Goal: Task Accomplishment & Management: Manage account settings

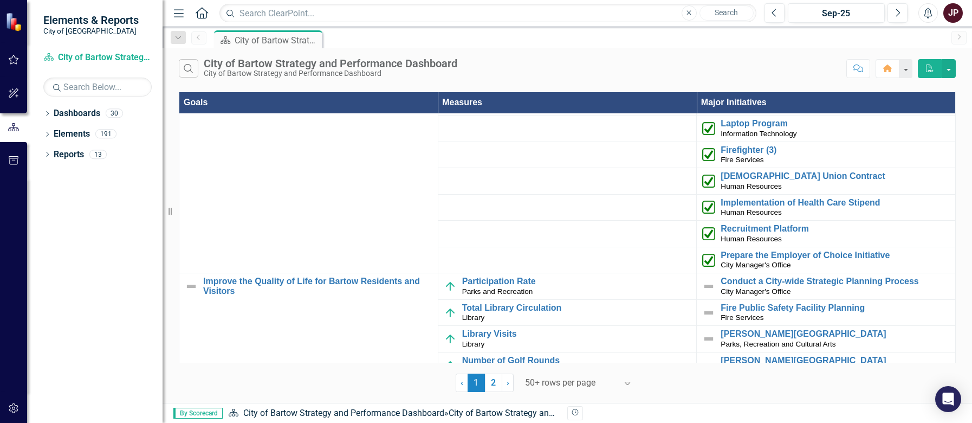
scroll to position [54, 0]
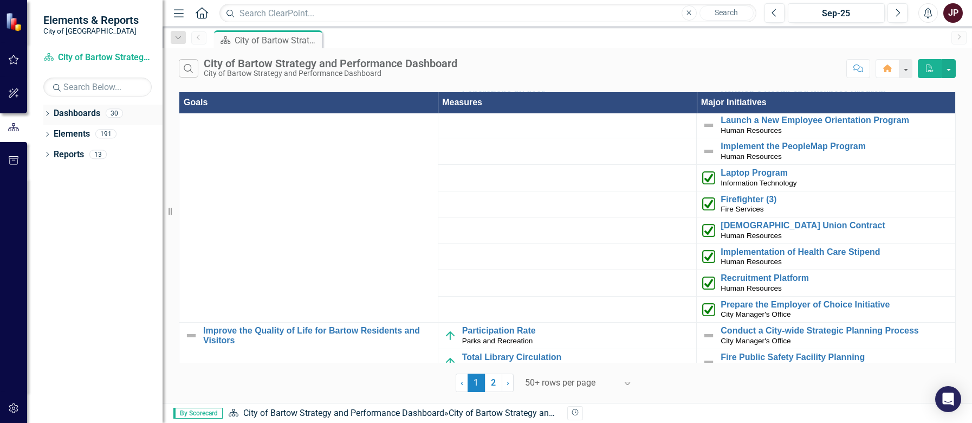
click at [49, 113] on icon at bounding box center [47, 113] width 3 height 5
click at [50, 131] on icon "Dropdown" at bounding box center [53, 133] width 8 height 7
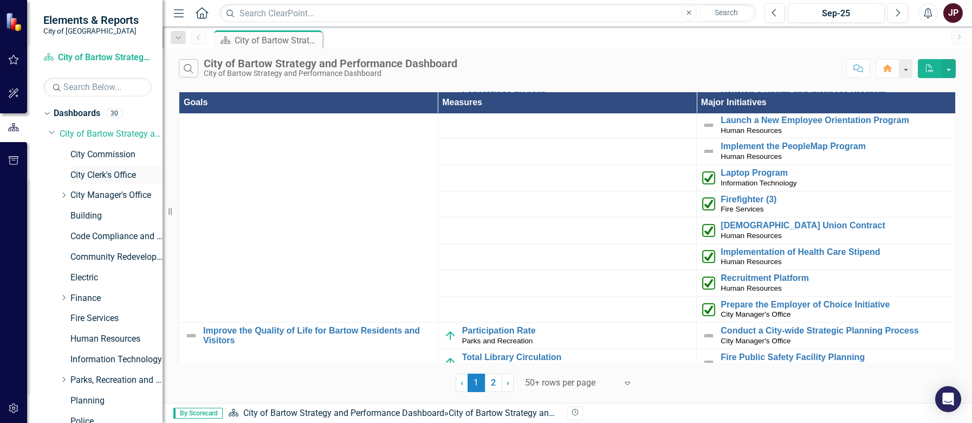
click at [81, 172] on link "City Clerk's Office" at bounding box center [116, 175] width 92 height 12
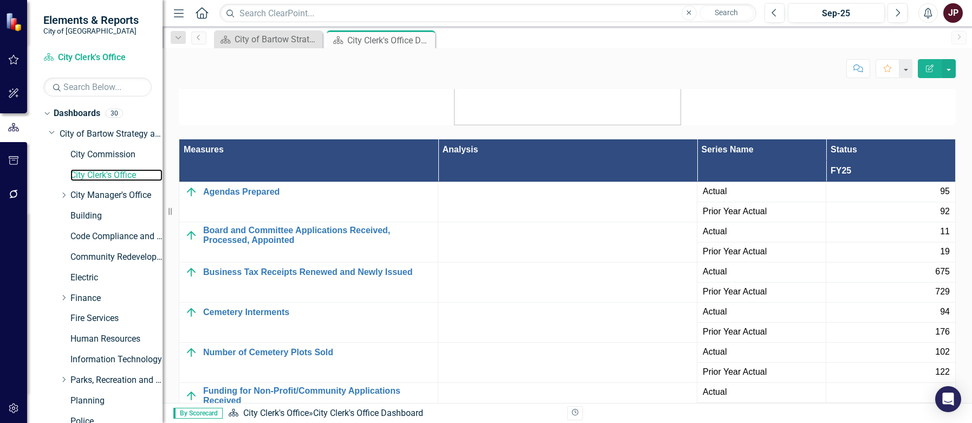
scroll to position [1571, 0]
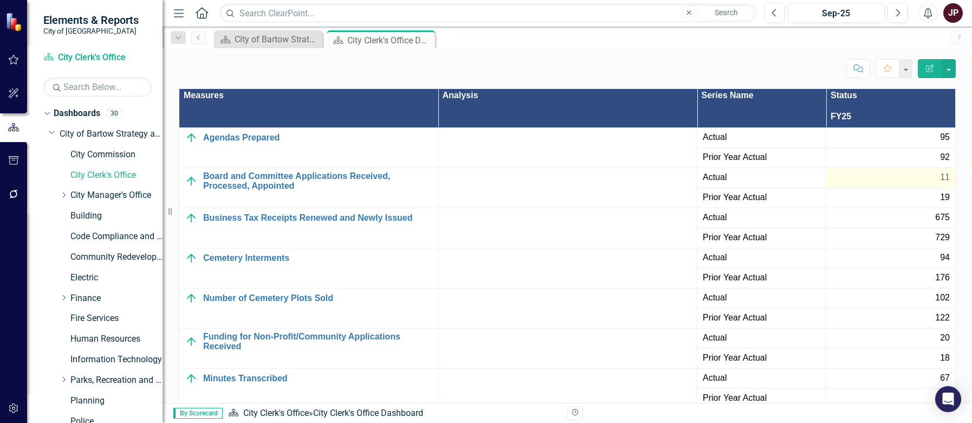
click at [893, 175] on div "11" at bounding box center [891, 177] width 118 height 12
click at [909, 177] on div "11" at bounding box center [891, 177] width 118 height 12
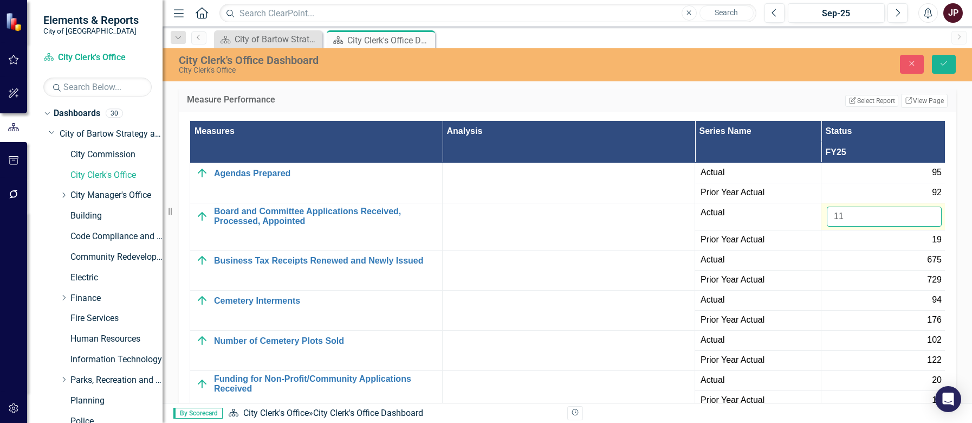
click at [854, 221] on input "11" at bounding box center [884, 216] width 115 height 20
type input "1"
type input "30"
click at [943, 63] on icon "Save" at bounding box center [944, 64] width 10 height 8
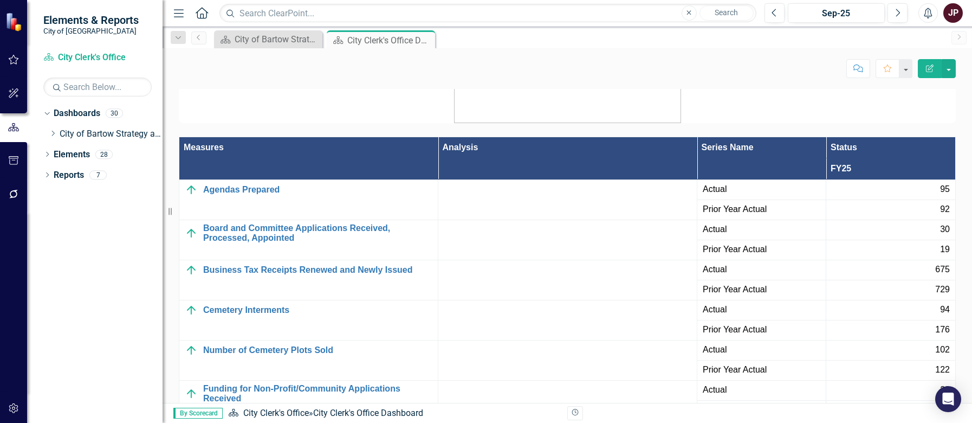
scroll to position [1608, 0]
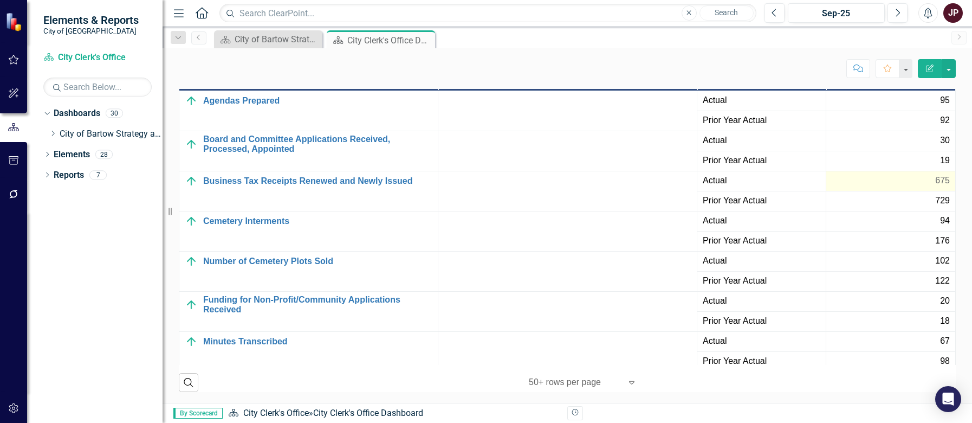
click at [866, 179] on div "675" at bounding box center [891, 180] width 118 height 12
click at [880, 178] on div "675" at bounding box center [891, 180] width 118 height 12
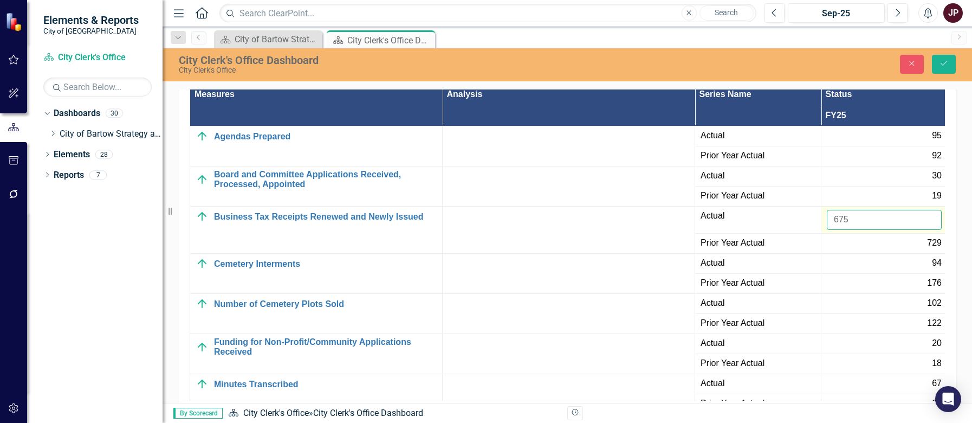
click at [858, 217] on input "675" at bounding box center [884, 220] width 115 height 20
type input "6"
type input "995"
click at [945, 64] on icon "Save" at bounding box center [944, 64] width 10 height 8
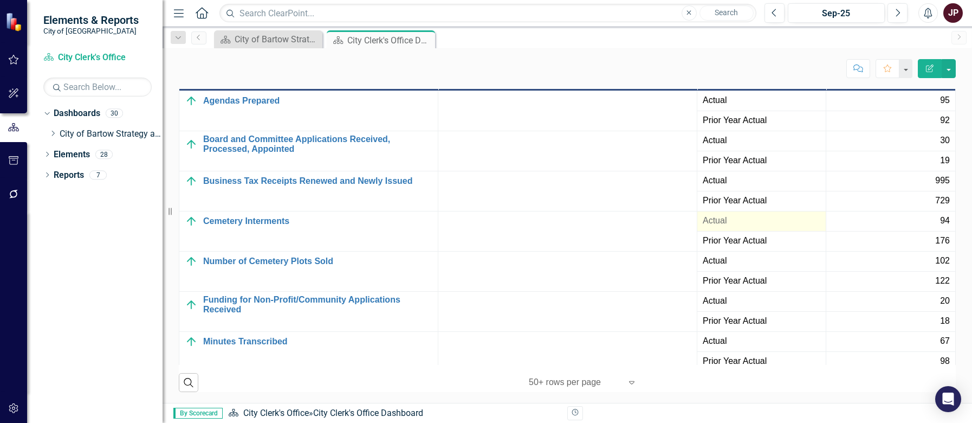
click at [713, 222] on span "Actual" at bounding box center [762, 221] width 118 height 12
click at [919, 222] on div "94" at bounding box center [891, 221] width 118 height 12
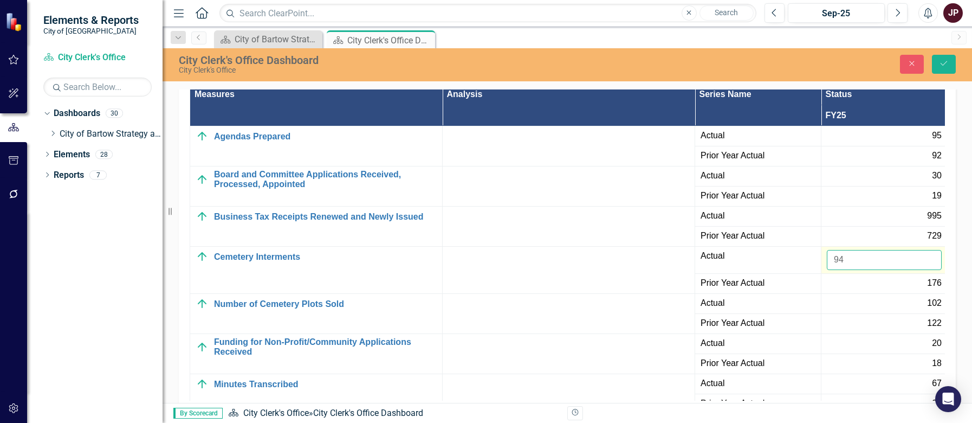
click at [850, 258] on input "94" at bounding box center [884, 260] width 115 height 20
type input "9"
type input "157"
click at [950, 63] on button "Save" at bounding box center [944, 64] width 24 height 19
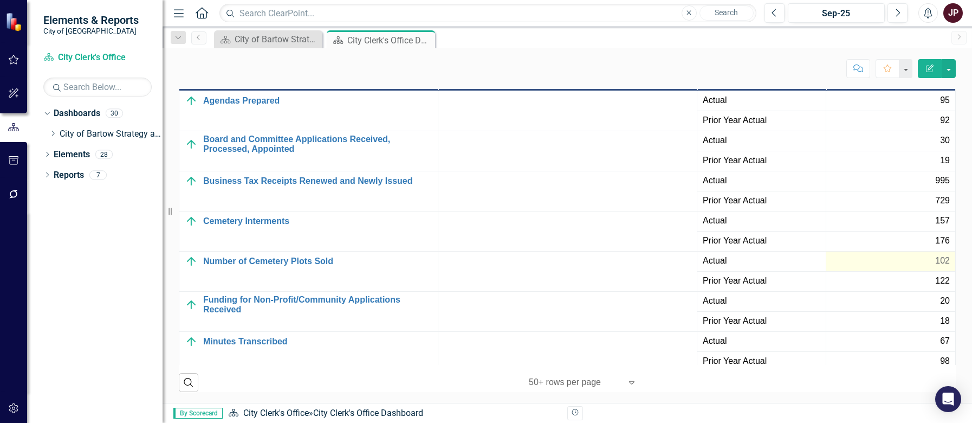
click at [935, 264] on span "102" at bounding box center [942, 261] width 15 height 12
click at [935, 259] on span "102" at bounding box center [942, 261] width 15 height 12
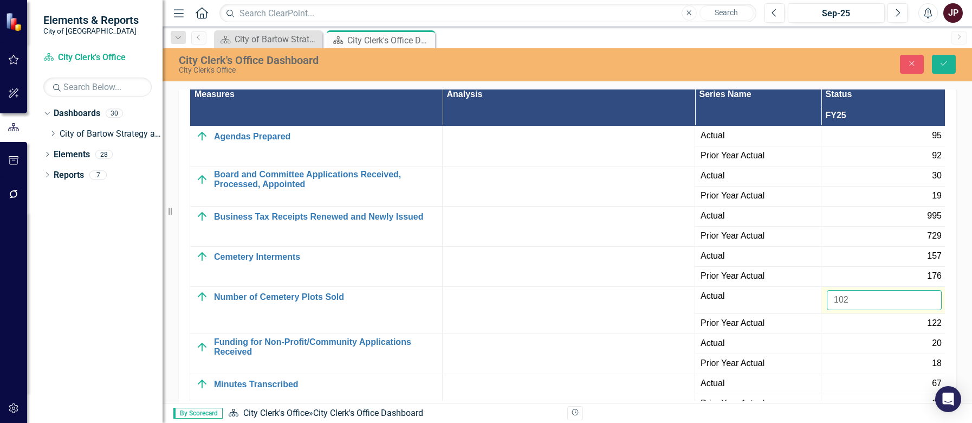
click at [861, 299] on input "102" at bounding box center [884, 300] width 115 height 20
type input "148"
click at [952, 59] on button "Save" at bounding box center [944, 64] width 24 height 19
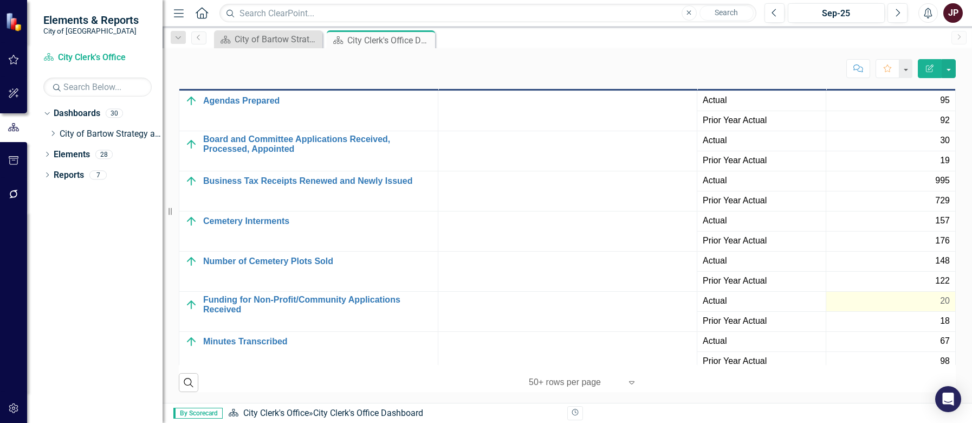
click at [912, 302] on div "20" at bounding box center [891, 301] width 118 height 12
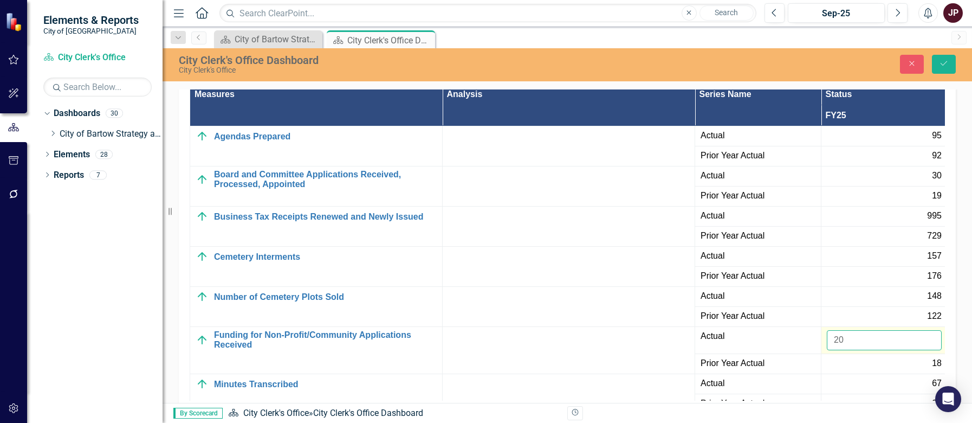
click at [850, 341] on input "20" at bounding box center [884, 340] width 115 height 20
type input "2"
type input "26"
click at [944, 66] on icon "Save" at bounding box center [944, 64] width 10 height 8
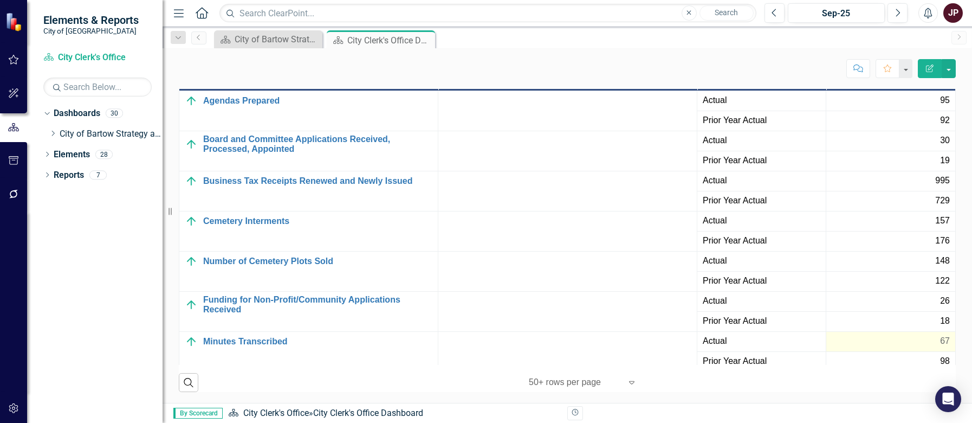
click at [892, 345] on div "67" at bounding box center [891, 341] width 118 height 12
click at [901, 341] on div "67" at bounding box center [891, 341] width 118 height 12
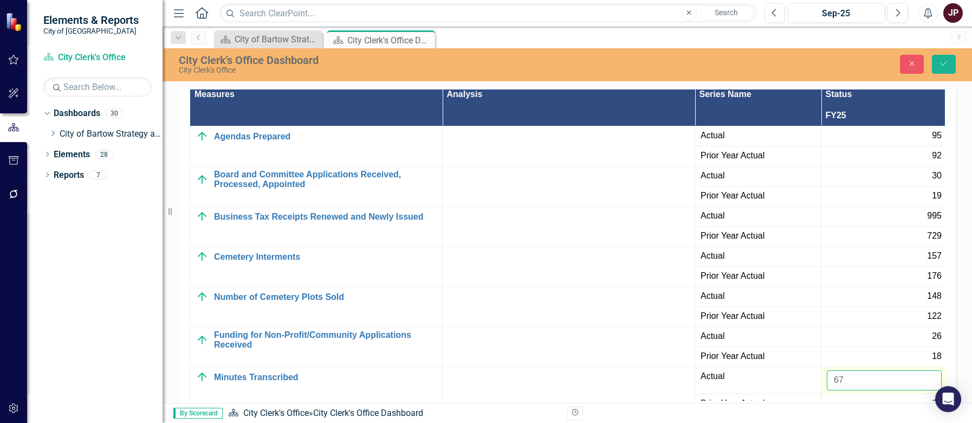
click at [856, 377] on input "67" at bounding box center [884, 380] width 115 height 20
type input "6"
type input "98"
click at [943, 66] on icon "submit" at bounding box center [943, 63] width 7 height 4
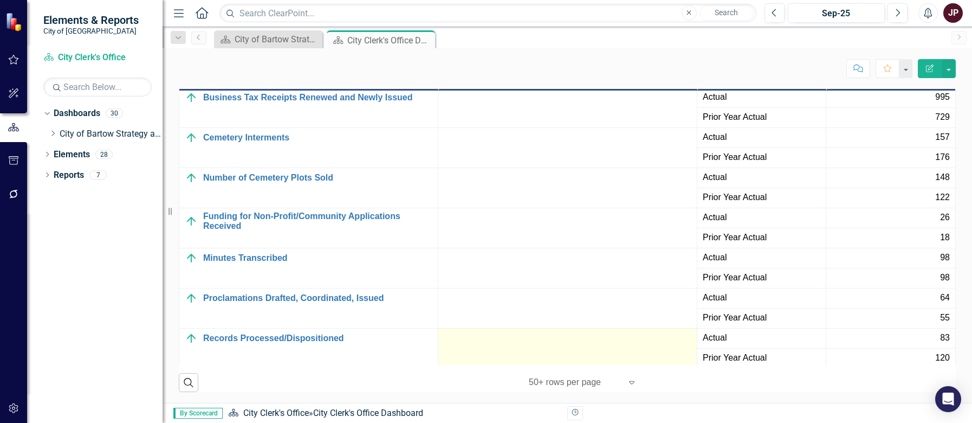
scroll to position [108, 0]
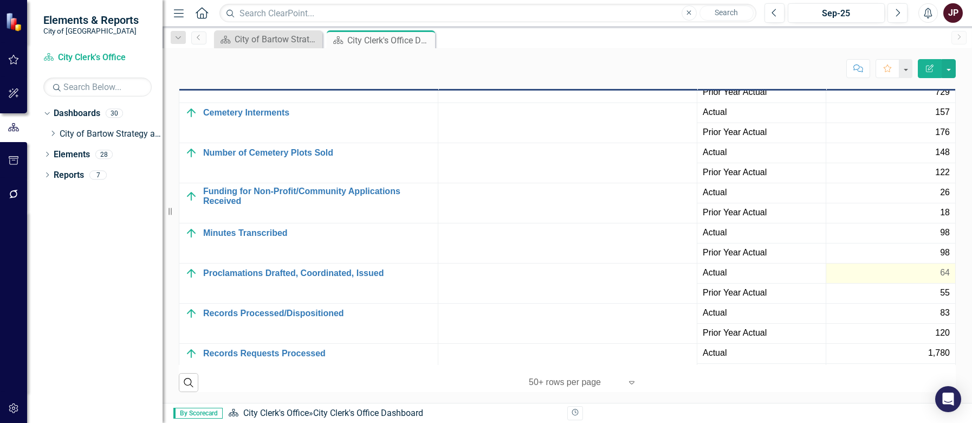
click at [918, 270] on div "64" at bounding box center [891, 273] width 118 height 12
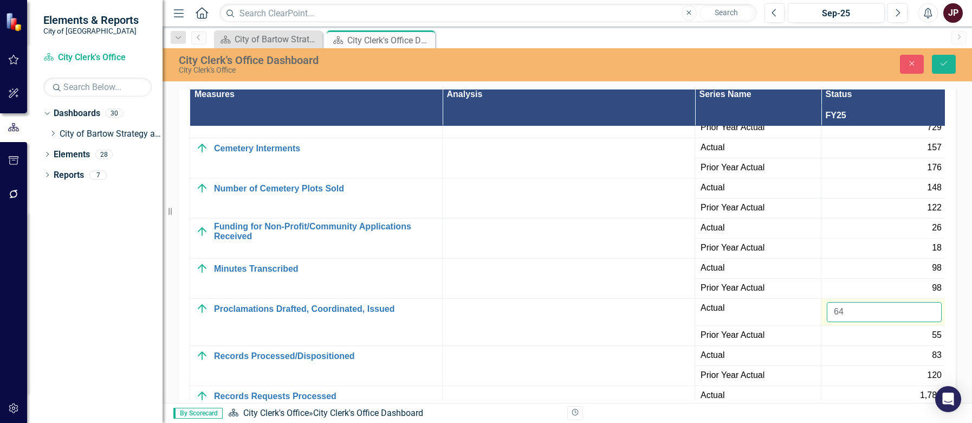
click at [851, 310] on input "64" at bounding box center [884, 312] width 115 height 20
type input "6"
type input "0"
type input "109"
click at [946, 68] on button "Save" at bounding box center [944, 64] width 24 height 19
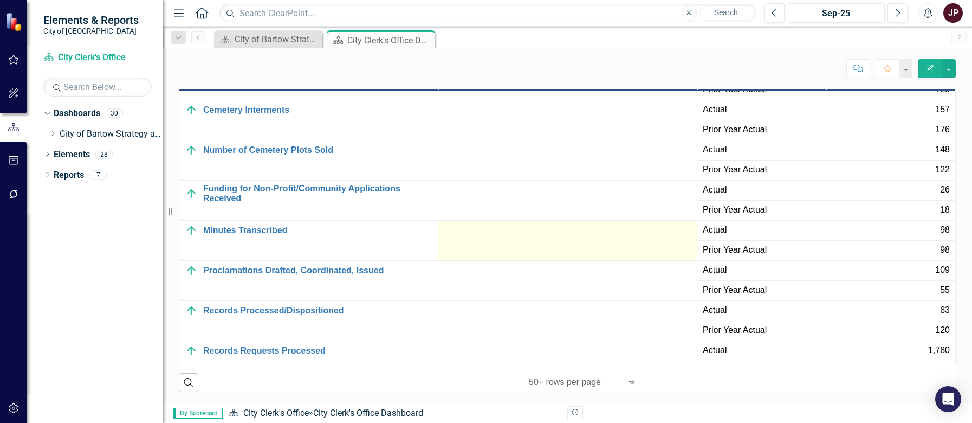
scroll to position [127, 0]
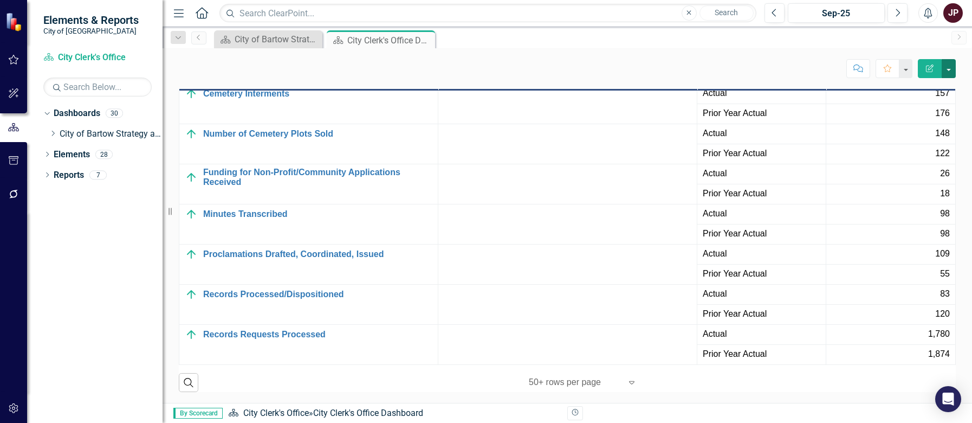
click at [948, 70] on button "button" at bounding box center [949, 68] width 14 height 19
click at [902, 173] on link "Email Email Page" at bounding box center [911, 172] width 88 height 20
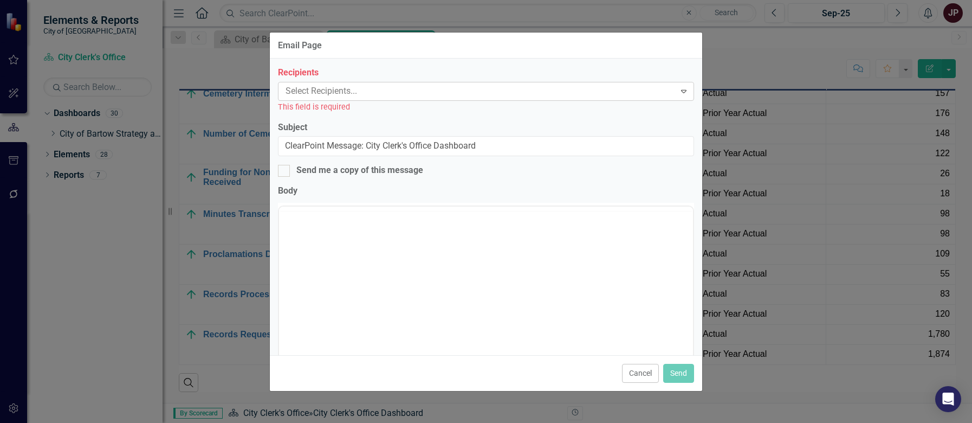
scroll to position [0, 0]
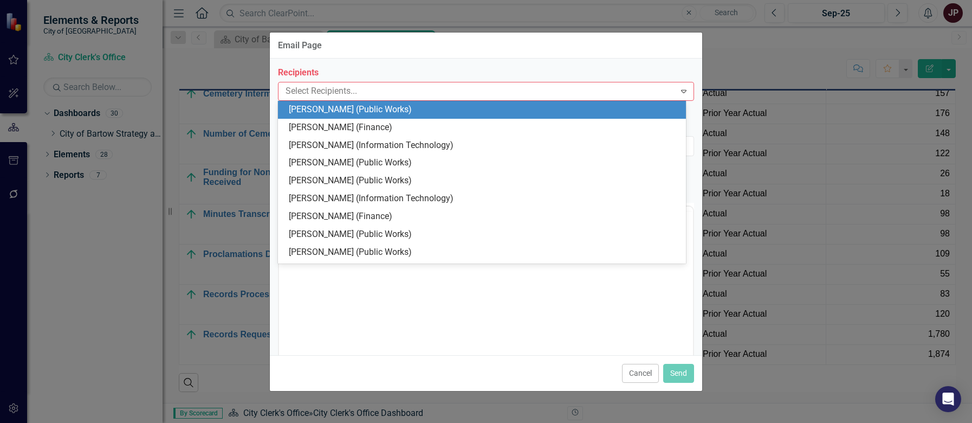
click at [408, 95] on div at bounding box center [478, 91] width 394 height 15
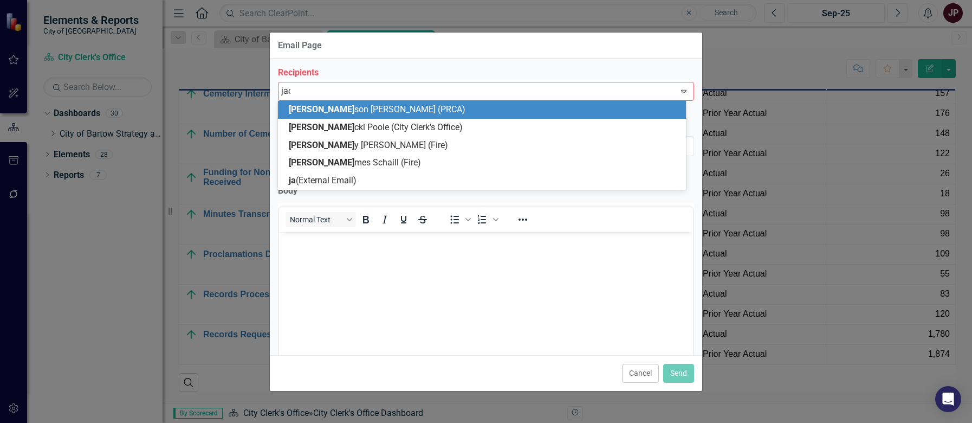
type input "jack"
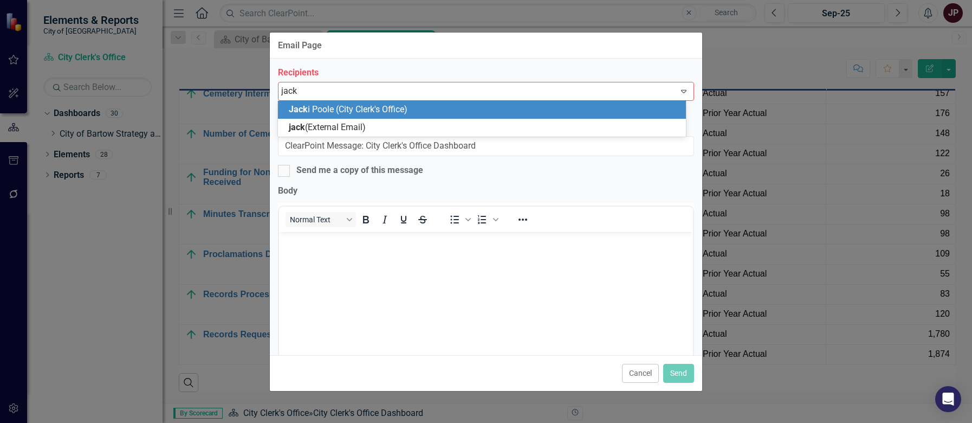
drag, startPoint x: 326, startPoint y: 126, endPoint x: 346, endPoint y: 111, distance: 25.6
click at [346, 111] on div "[PERSON_NAME] (City Clerk's Office) jack (External Email)" at bounding box center [482, 119] width 408 height 36
click at [341, 107] on span "[PERSON_NAME] (City Clerk's Office)" at bounding box center [348, 109] width 119 height 10
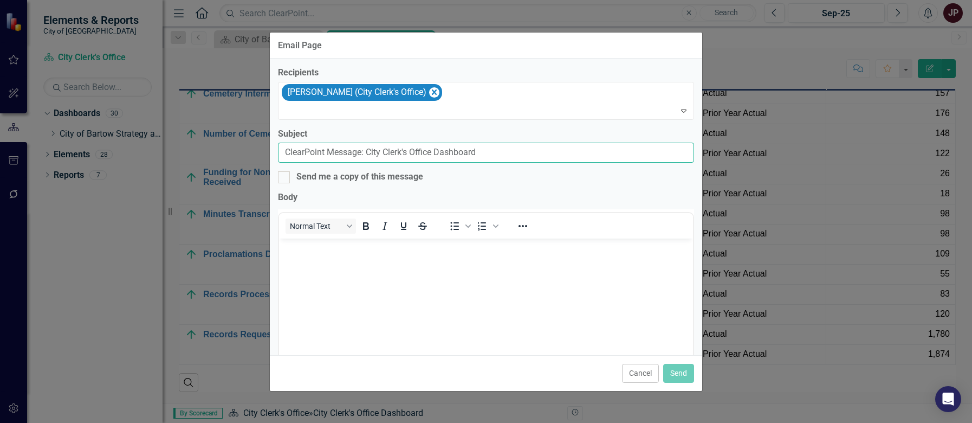
click at [331, 147] on input "ClearPoint Message: City Clerk's Office Dashboard" at bounding box center [486, 152] width 416 height 20
click at [513, 153] on input "ClearPoint Message: City Clerk's Office Dashboard" at bounding box center [486, 152] width 416 height 20
click at [401, 266] on body "Rich Text Area. Press ALT-0 for help." at bounding box center [486, 319] width 414 height 163
click at [683, 368] on button "Send" at bounding box center [678, 373] width 31 height 19
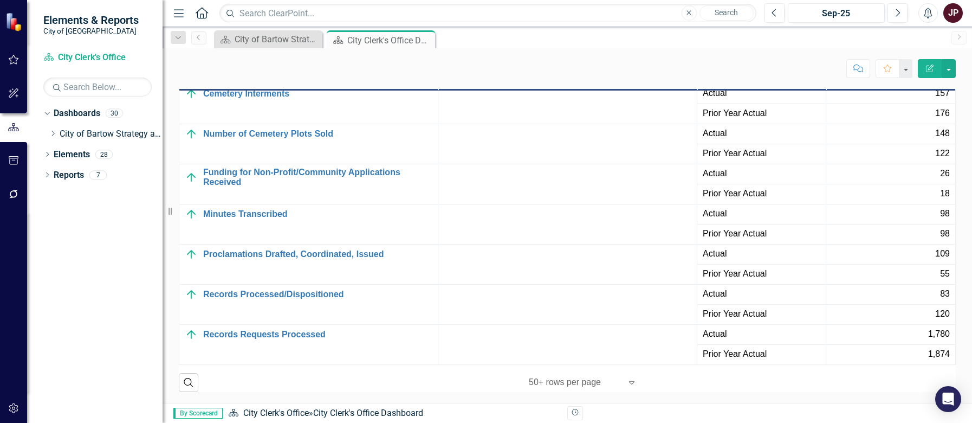
drag, startPoint x: 574, startPoint y: 58, endPoint x: 561, endPoint y: 65, distance: 14.3
click at [574, 58] on div "Score: N/A Sep-25 Completed Comment Favorite Edit Report" at bounding box center [567, 64] width 809 height 33
click at [836, 117] on div "176" at bounding box center [891, 113] width 118 height 12
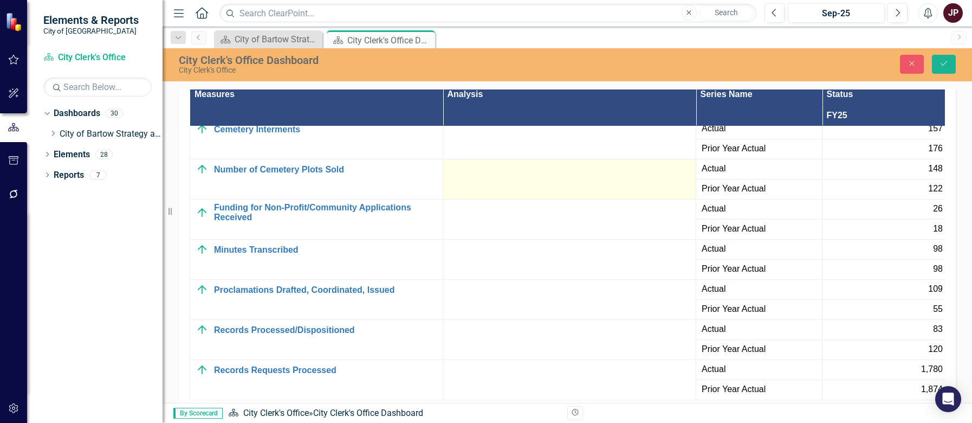
click at [589, 174] on div at bounding box center [570, 169] width 242 height 13
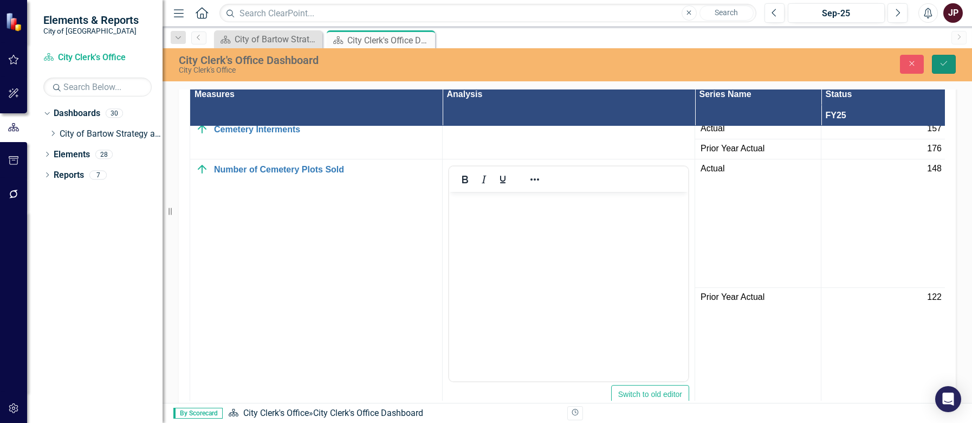
click at [936, 60] on button "Save" at bounding box center [944, 64] width 24 height 19
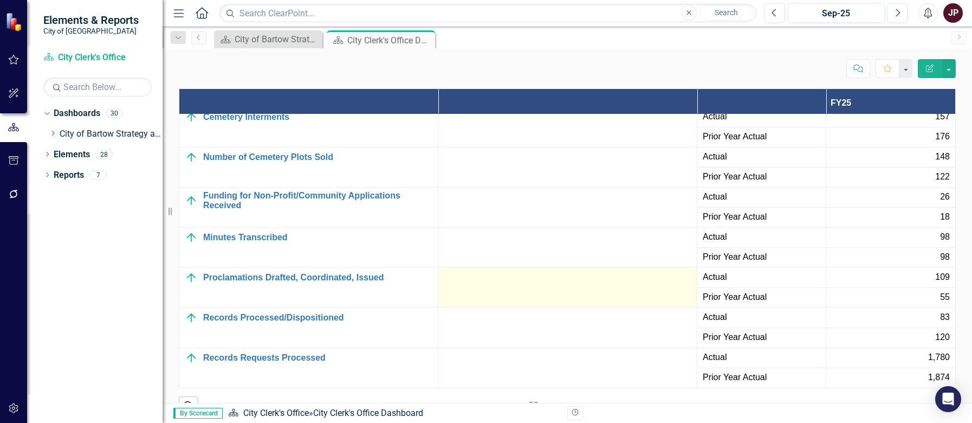
scroll to position [1608, 0]
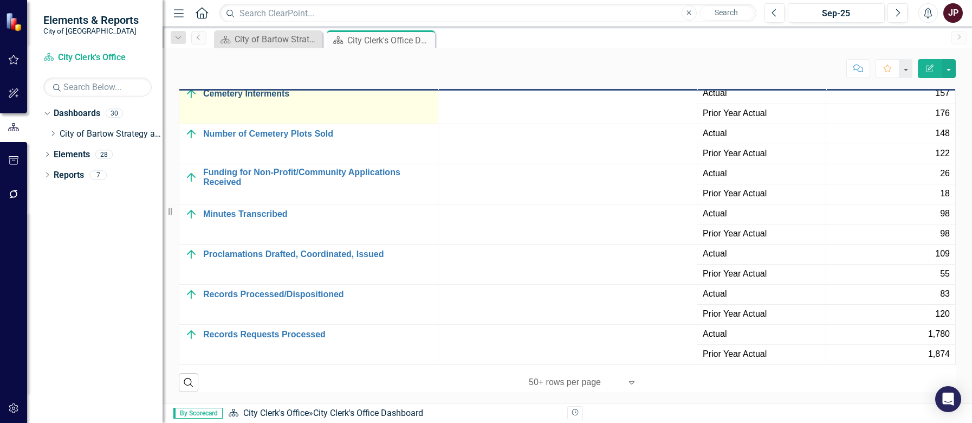
click at [321, 100] on div "Cemetery Interments" at bounding box center [309, 93] width 248 height 13
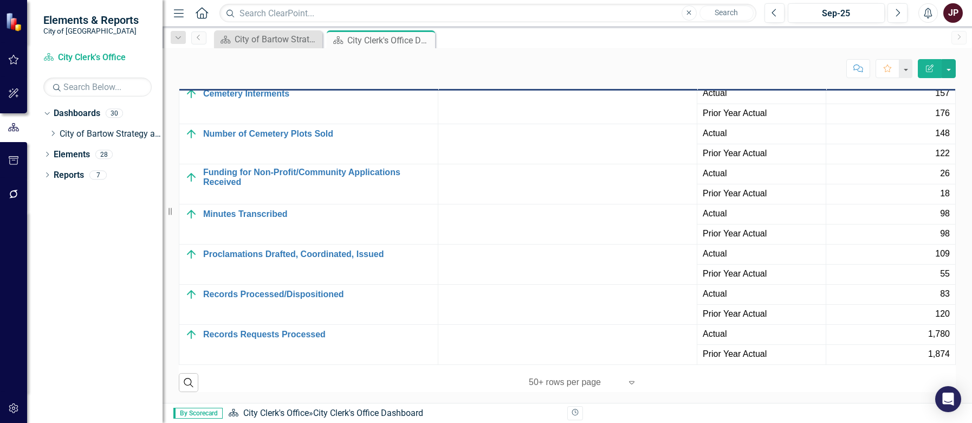
click at [368, 64] on div "Score: N/A Sep-25 Completed Comment Favorite Edit Report" at bounding box center [567, 68] width 777 height 18
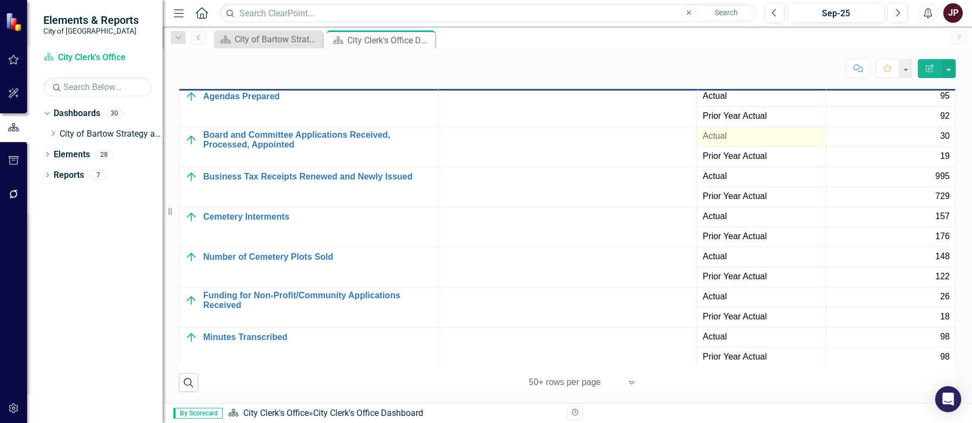
scroll to position [0, 0]
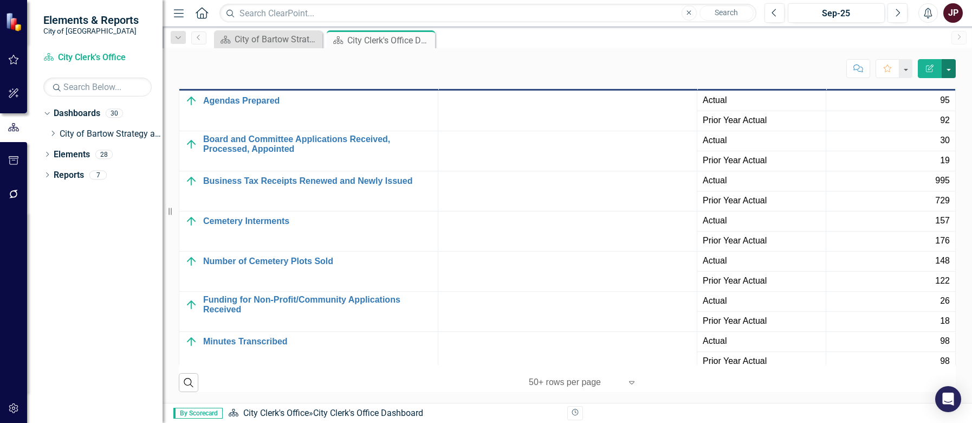
click at [948, 67] on button "button" at bounding box center [949, 68] width 14 height 19
click at [673, 79] on div "Score: N/A Sep-25 Completed Comment Favorite Edit Report" at bounding box center [567, 64] width 809 height 33
click at [904, 69] on button "button" at bounding box center [905, 68] width 14 height 19
click at [879, 89] on link "Favorite Add Favorite" at bounding box center [869, 89] width 86 height 20
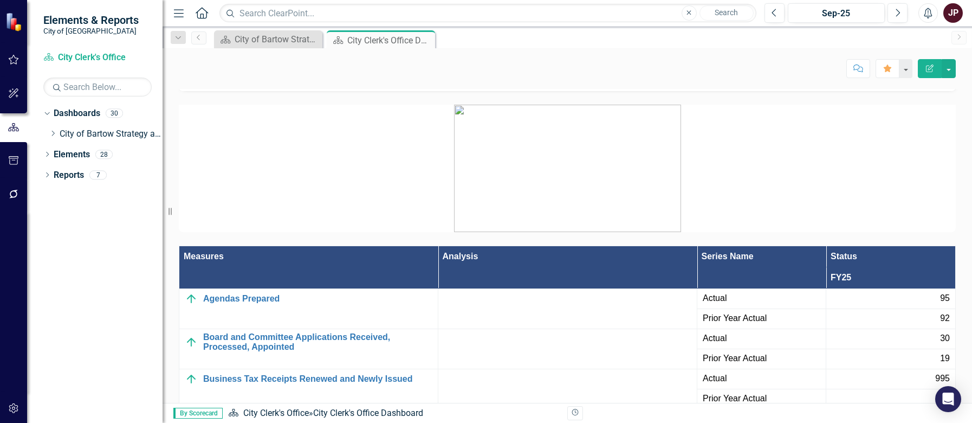
scroll to position [1391, 0]
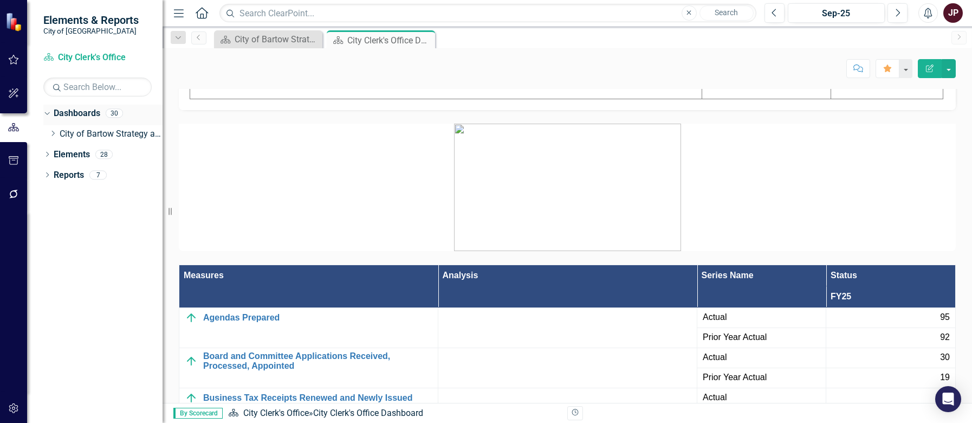
click at [77, 113] on link "Dashboards" at bounding box center [77, 113] width 47 height 12
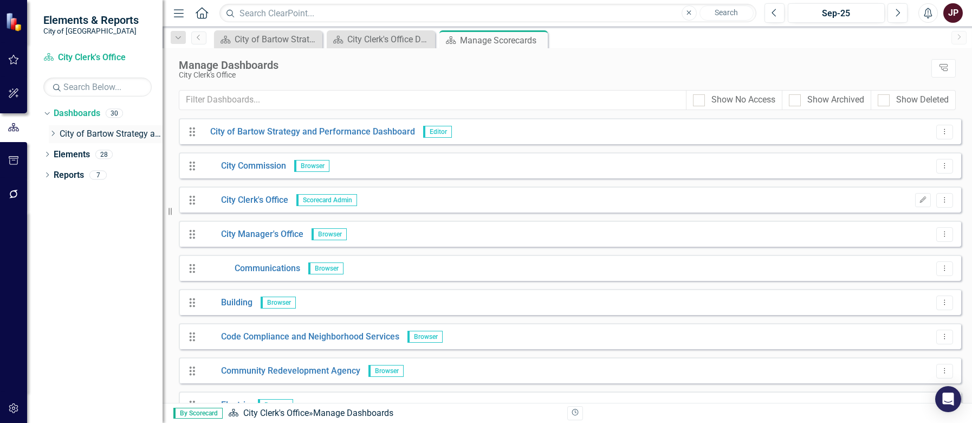
click at [52, 135] on icon "Dropdown" at bounding box center [53, 133] width 8 height 7
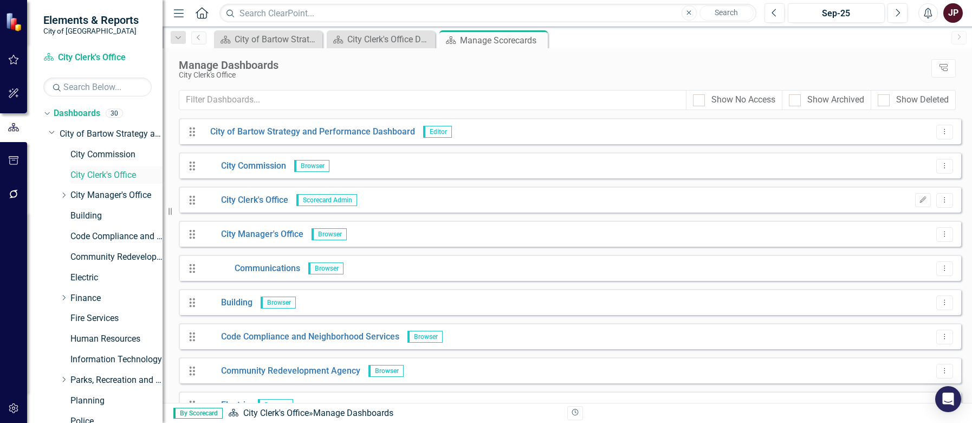
click at [103, 177] on link "City Clerk's Office" at bounding box center [116, 175] width 92 height 12
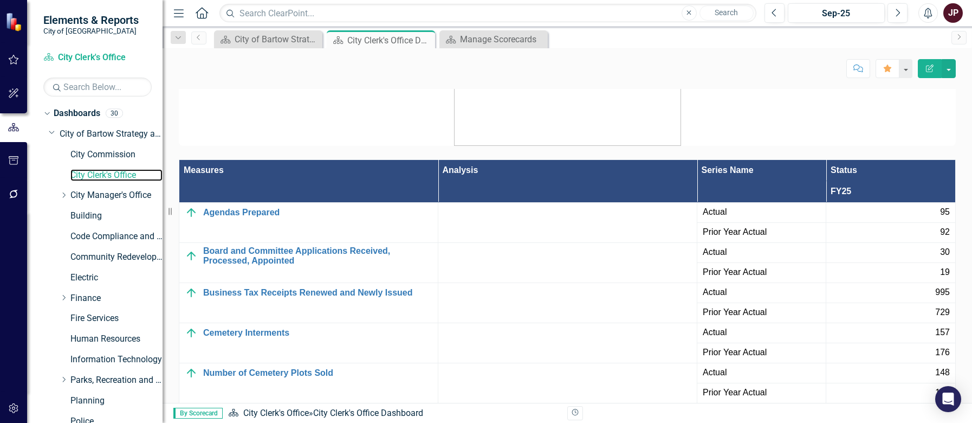
scroll to position [1517, 0]
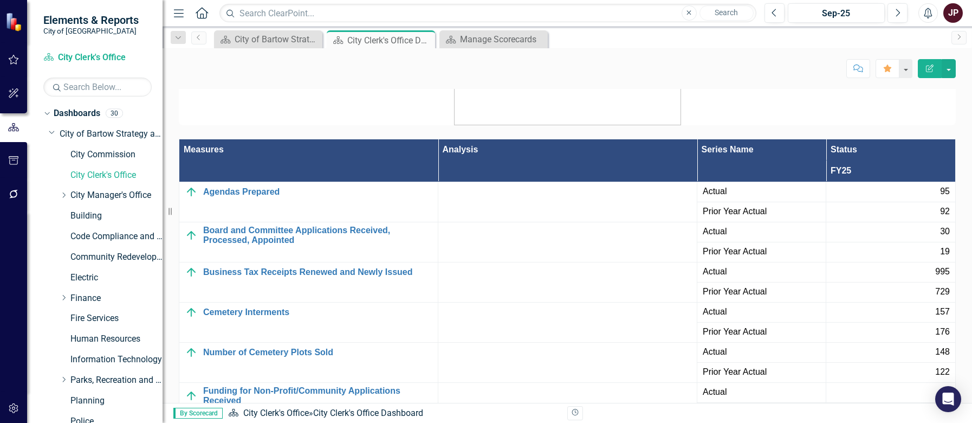
click at [252, 100] on p at bounding box center [567, 61] width 777 height 127
click at [950, 65] on button "button" at bounding box center [949, 68] width 14 height 19
